Goal: Task Accomplishment & Management: Complete application form

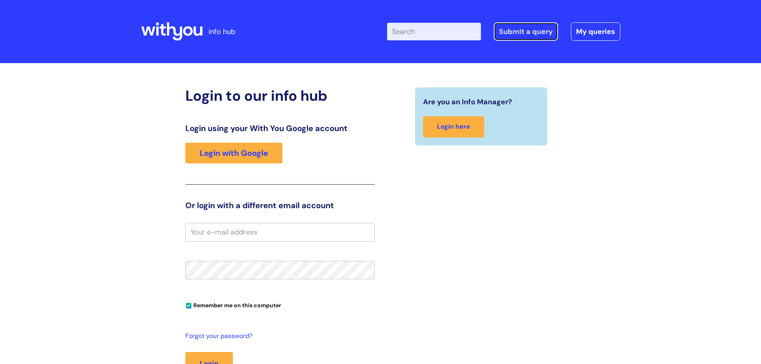
click at [521, 28] on link "Submit a query" at bounding box center [526, 31] width 64 height 18
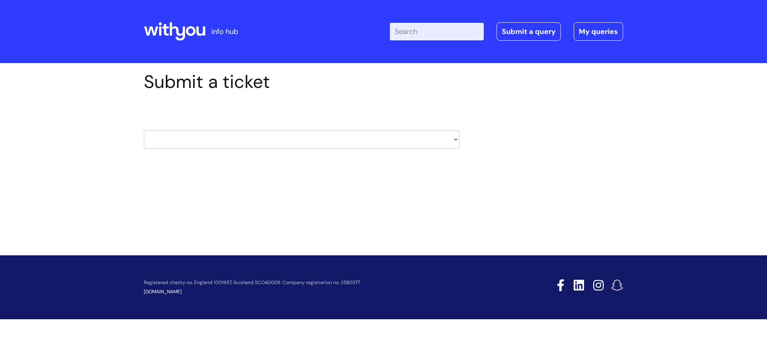
click at [450, 141] on select "HR / People IT and Support Clinical Drug Alerts Finance Accounts Data Support T…" at bounding box center [302, 139] width 316 height 18
select select "it_and_support"
click at [144, 130] on select "HR / People IT and Support Clinical Drug Alerts Finance Accounts Data Support T…" at bounding box center [302, 139] width 316 height 18
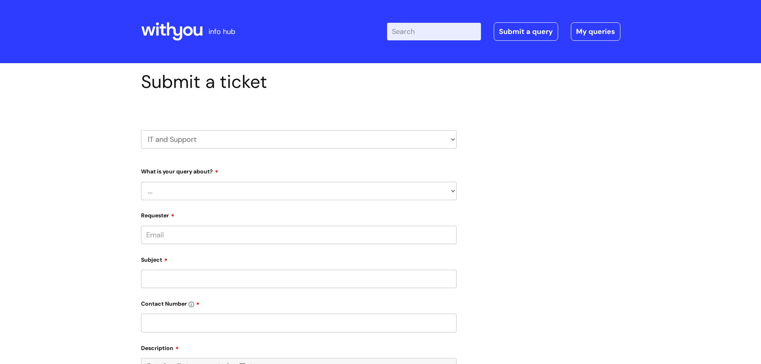
click at [452, 191] on select "... Mobile Phone Reset & MFA Accounts, Starters and Leavers IT Hardware issue I…" at bounding box center [299, 191] width 316 height 18
click at [141, 182] on select "... Mobile Phone Reset & MFA Accounts, Starters and Leavers IT Hardware issue I…" at bounding box center [299, 191] width 316 height 18
click at [452, 233] on select "... I need a new or replacement ... I’m waiting for new or replacement hardware…" at bounding box center [301, 232] width 309 height 18
click at [514, 183] on div "Submit a ticket HR / People IT and Support Clinical Drug Alerts Finance Account…" at bounding box center [380, 310] width 491 height 479
click at [453, 190] on select "... Mobile Phone Reset & MFA Accounts, Starters and Leavers IT Hardware issue I…" at bounding box center [299, 191] width 316 height 18
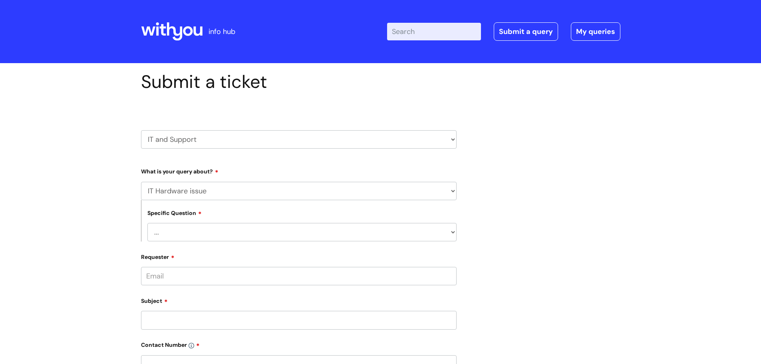
select select "Printing & Scanning"
click at [141, 182] on select "... Mobile Phone Reset & MFA Accounts, Starters and Leavers IT Hardware issue I…" at bounding box center [299, 191] width 316 height 18
click at [453, 234] on select "... I need help finding or adding a printer I need help to scan a document I ne…" at bounding box center [301, 232] width 309 height 18
click at [147, 223] on select "... I need help finding or adding a printer I need help to scan a document I ne…" at bounding box center [301, 232] width 309 height 18
click at [459, 227] on div "Submit a ticket HR / People IT and Support Clinical Drug Alerts Finance Account…" at bounding box center [299, 331] width 328 height 520
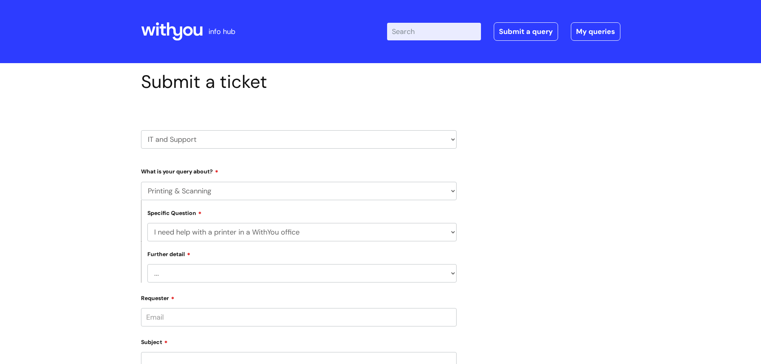
click at [452, 232] on select "... I need help finding or adding a printer I need help to scan a document I ne…" at bounding box center [301, 232] width 309 height 18
select select "We need to install or move a printer or scanner"
click at [147, 223] on select "... I need help finding or adding a printer I need help to scan a document I ne…" at bounding box center [301, 232] width 309 height 18
drag, startPoint x: 276, startPoint y: 279, endPoint x: 334, endPoint y: 283, distance: 58.5
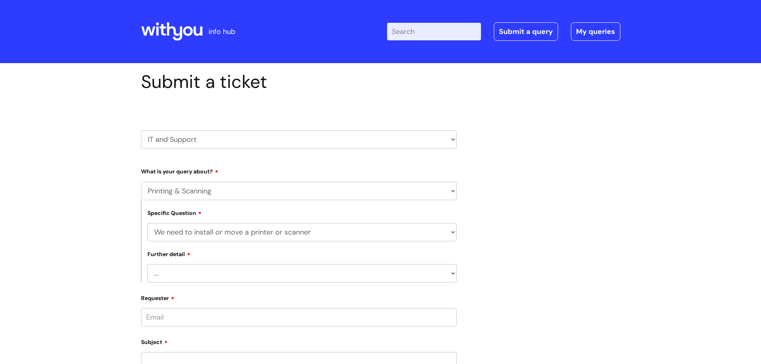
select select "We’ve got a new printer or scanner or MFP to install"
click at [147, 264] on select "... We’ve got a new printer or scanner or MFP to install We’d like to purchase …" at bounding box center [301, 273] width 309 height 18
click at [207, 316] on input "Requester" at bounding box center [299, 317] width 316 height 18
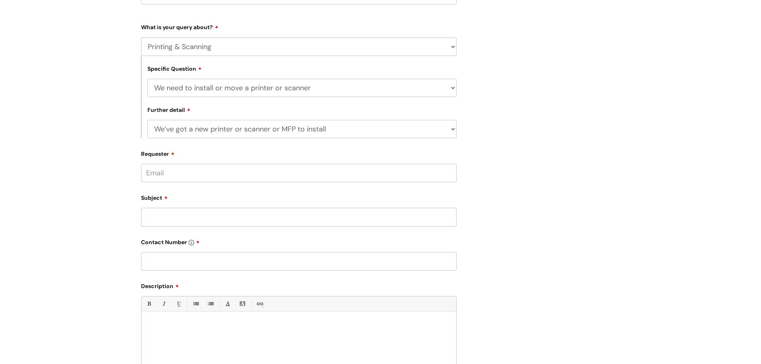
scroll to position [160, 0]
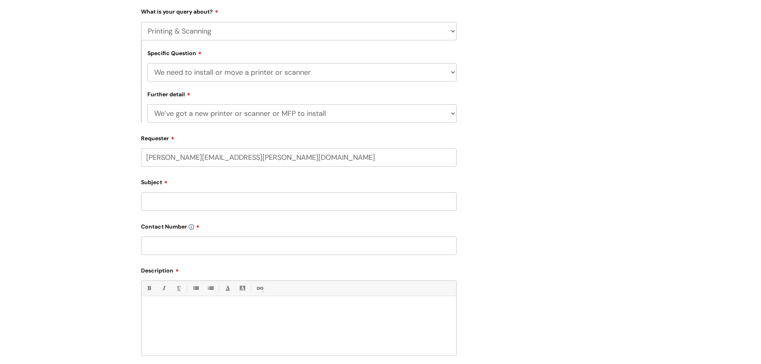
type input "joanne.bailes@wearewithyou.org.uk"
click at [197, 208] on input "Subject" at bounding box center [299, 201] width 316 height 18
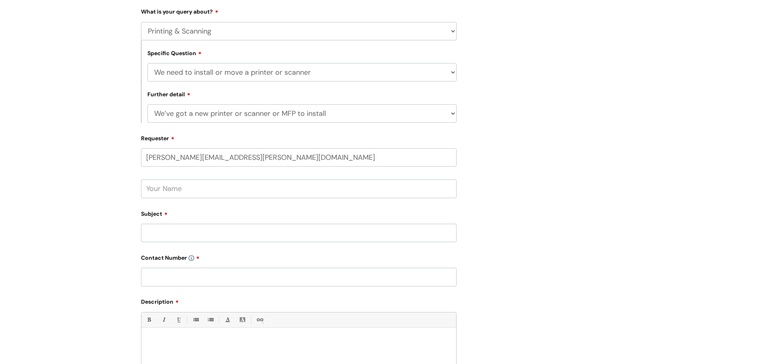
click at [300, 194] on input "text" at bounding box center [299, 188] width 316 height 18
type input "joanne bailes"
click at [302, 227] on input "Subject" at bounding box center [299, 233] width 316 height 18
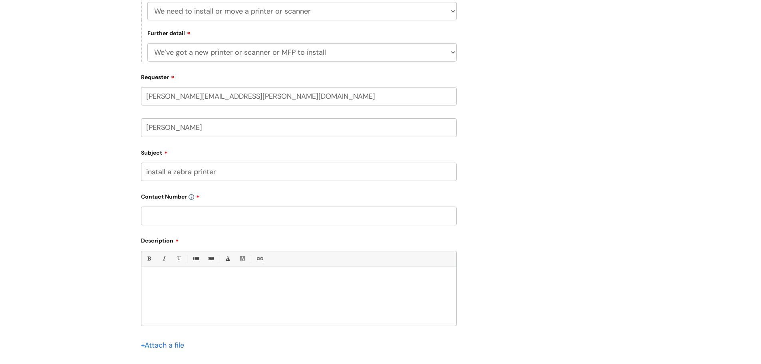
scroll to position [320, 0]
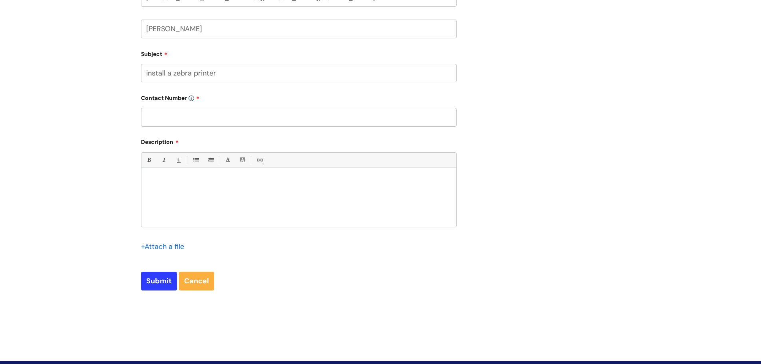
type input "install a zebra printer"
click at [174, 118] on input "text" at bounding box center [299, 117] width 316 height 18
type input "07359045170"
click at [233, 197] on div at bounding box center [298, 199] width 315 height 55
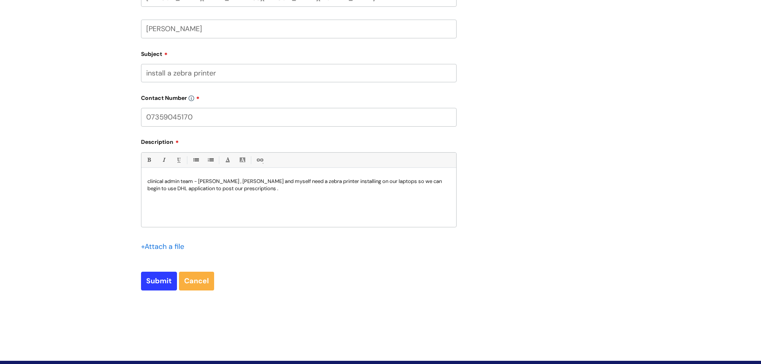
click at [455, 179] on div "clinical admin team - Sara Ali , Tracey Maries and myself need a zebra printer …" at bounding box center [298, 199] width 315 height 55
click at [162, 282] on input "Submit" at bounding box center [159, 281] width 36 height 18
type input "Please Wait..."
